Goal: Communication & Community: Answer question/provide support

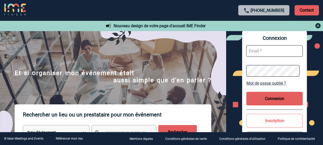
type input "[PERSON_NAME][EMAIL_ADDRESS][DOMAIN_NAME]"
click at [287, 96] on button "Connexion" at bounding box center [274, 99] width 57 height 14
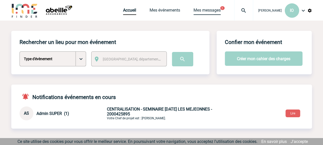
click at [205, 12] on link "Mes messages" at bounding box center [207, 11] width 27 height 7
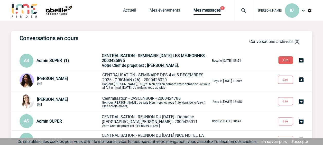
click at [59, 98] on span "Bérengère LEMONNIER" at bounding box center [52, 99] width 31 height 5
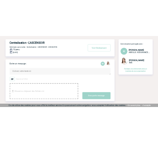
scroll to position [26, 0]
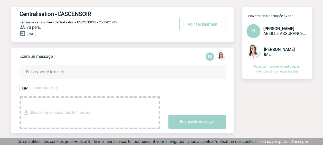
click at [57, 113] on span "Glissez ou déposer des fichiers ici" at bounding box center [59, 113] width 61 height 26
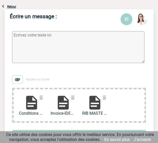
click at [53, 46] on textarea at bounding box center [78, 47] width 132 height 32
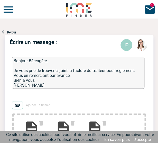
scroll to position [1, 0]
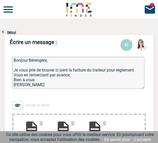
drag, startPoint x: 29, startPoint y: 86, endPoint x: 59, endPoint y: 86, distance: 29.8
click at [58, 88] on textarea "Bonjour Bérengère, Je vous prie de trouver ci joint la facture du traiteur pour…" at bounding box center [78, 73] width 132 height 32
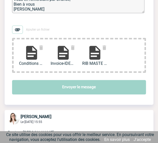
scroll to position [77, 0]
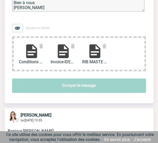
type textarea "Bonjour Bérengère, Je vous prie de trouver ci joint la facture du traiteur pour…"
click at [91, 86] on button "Envoyer le message" at bounding box center [79, 85] width 134 height 14
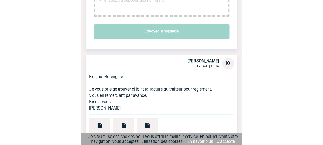
scroll to position [181, 0]
